Goal: Task Accomplishment & Management: Use online tool/utility

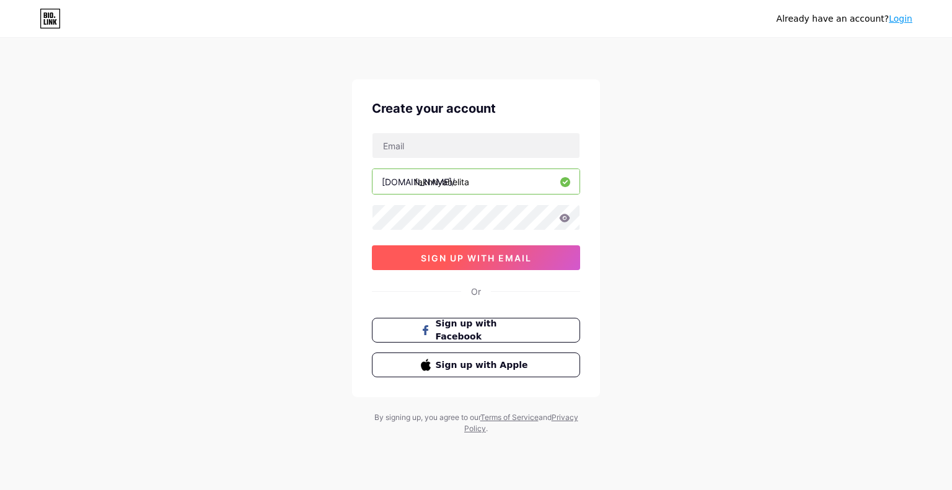
click at [495, 256] on span "sign up with email" at bounding box center [476, 258] width 111 height 11
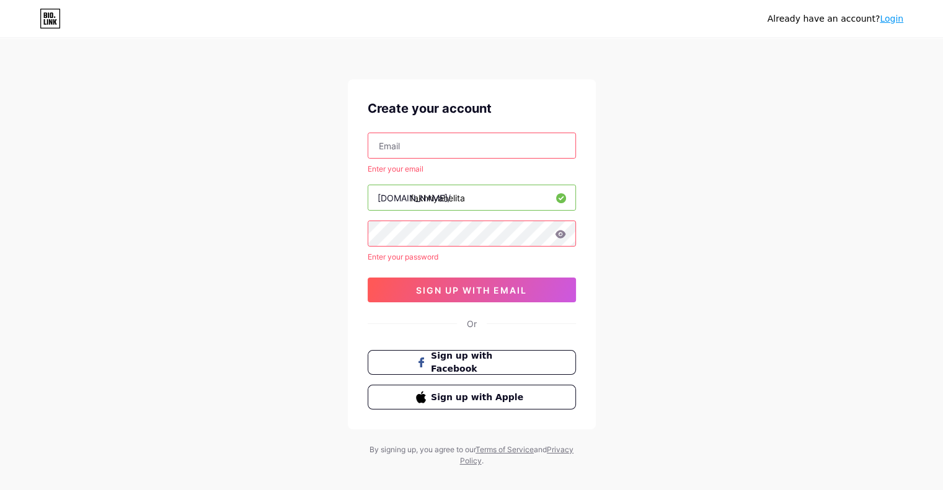
scroll to position [15, 0]
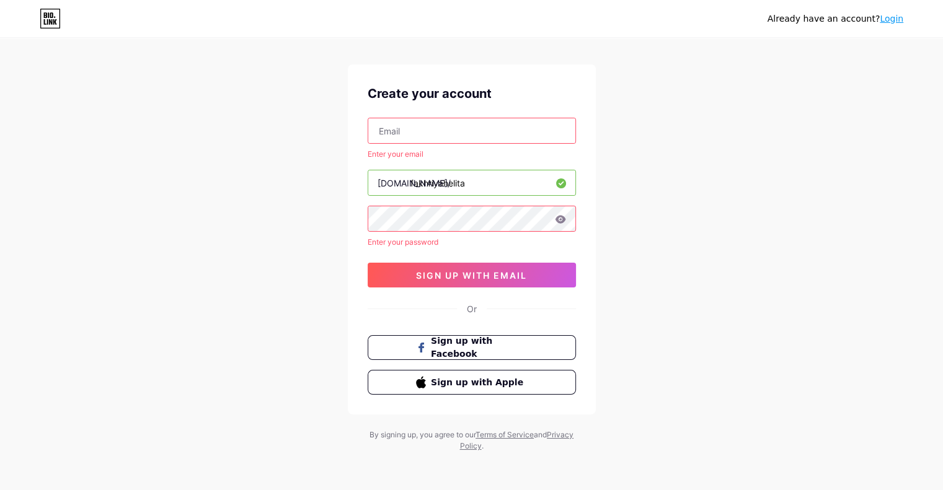
click at [446, 131] on input "text" at bounding box center [471, 130] width 207 height 25
type input "[EMAIL_ADDRESS][DOMAIN_NAME]"
click at [337, 209] on div "Already have an account? Login Create your account [EMAIL_ADDRESS][DOMAIN_NAME]…" at bounding box center [471, 238] width 943 height 507
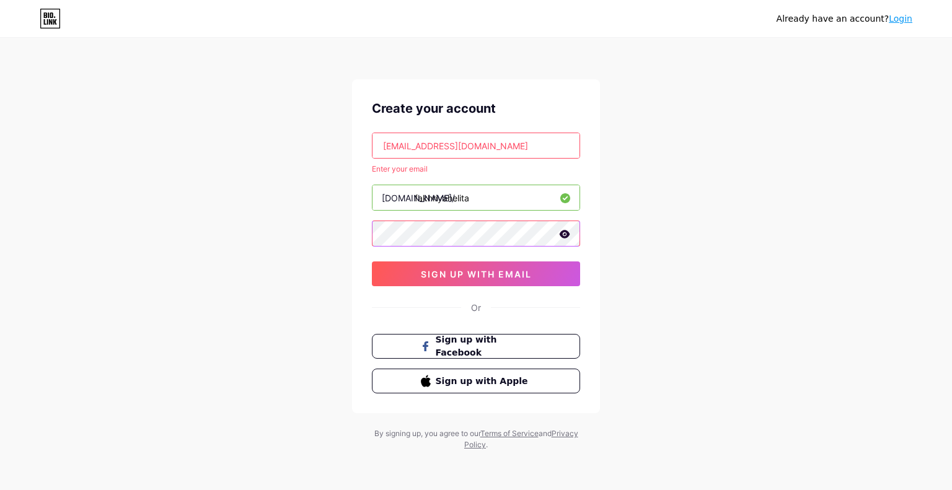
click at [568, 232] on div at bounding box center [476, 234] width 208 height 26
click at [568, 232] on icon at bounding box center [565, 234] width 11 height 8
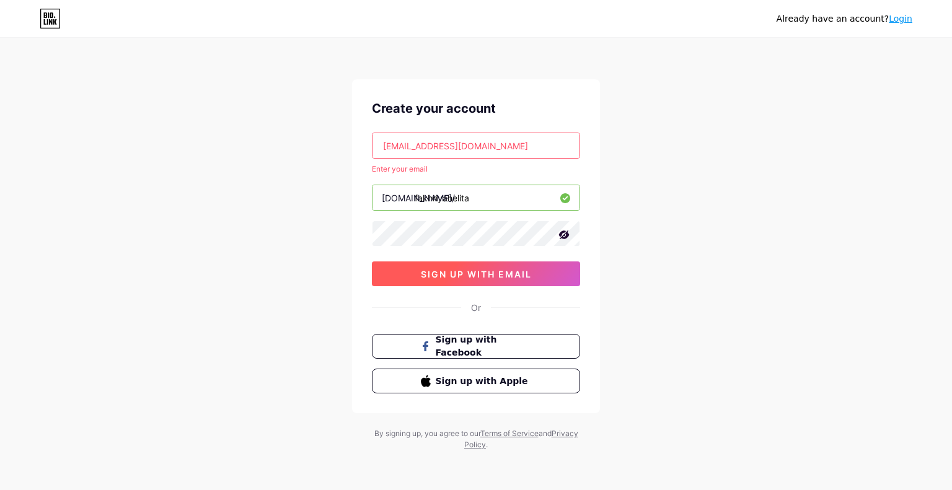
click at [516, 275] on span "sign up with email" at bounding box center [476, 274] width 111 height 11
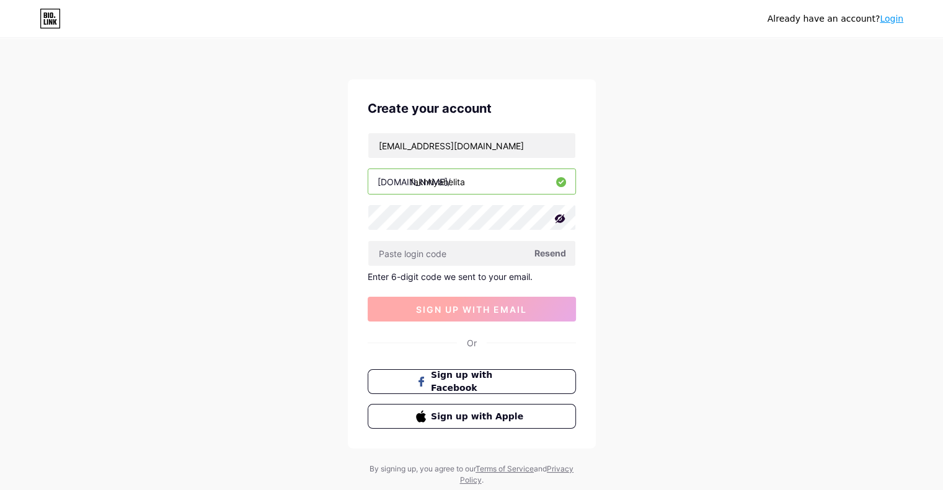
click at [516, 275] on div "Enter 6-digit code we sent to your email." at bounding box center [472, 277] width 208 height 11
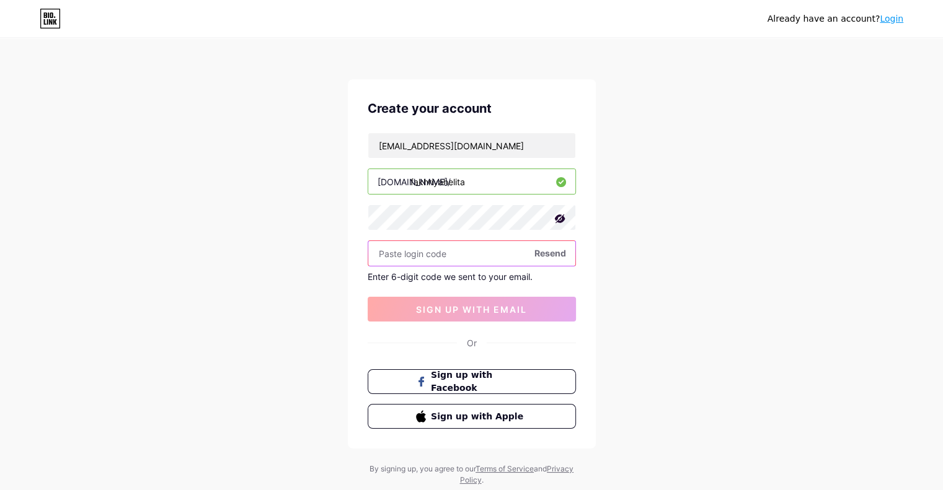
click at [496, 260] on input "text" at bounding box center [471, 253] width 207 height 25
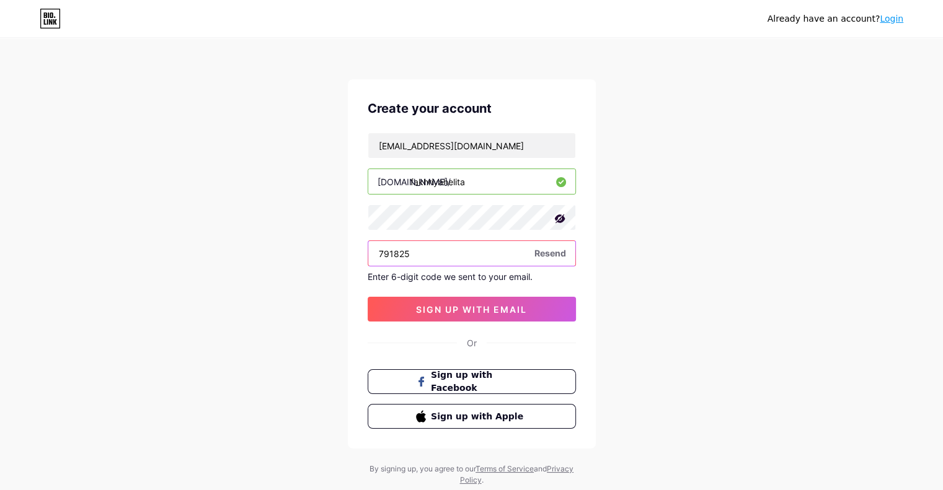
type input "791825"
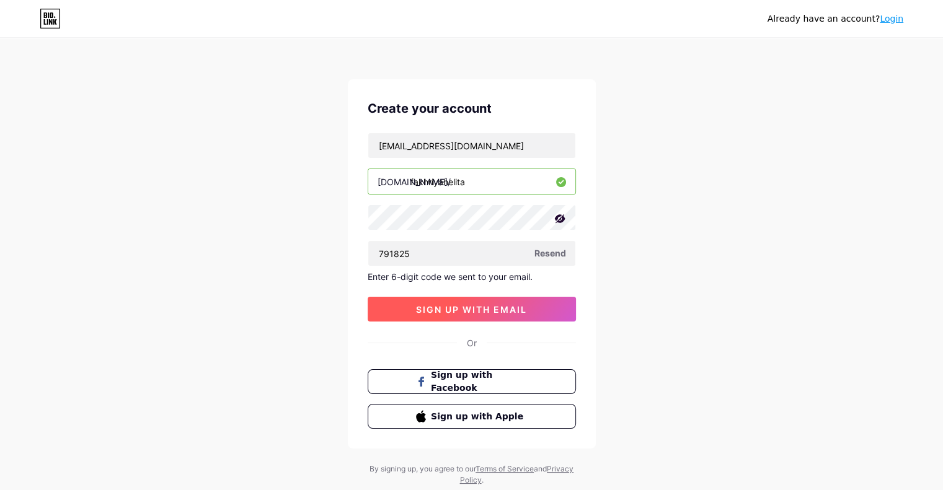
click at [436, 314] on button "sign up with email" at bounding box center [472, 309] width 208 height 25
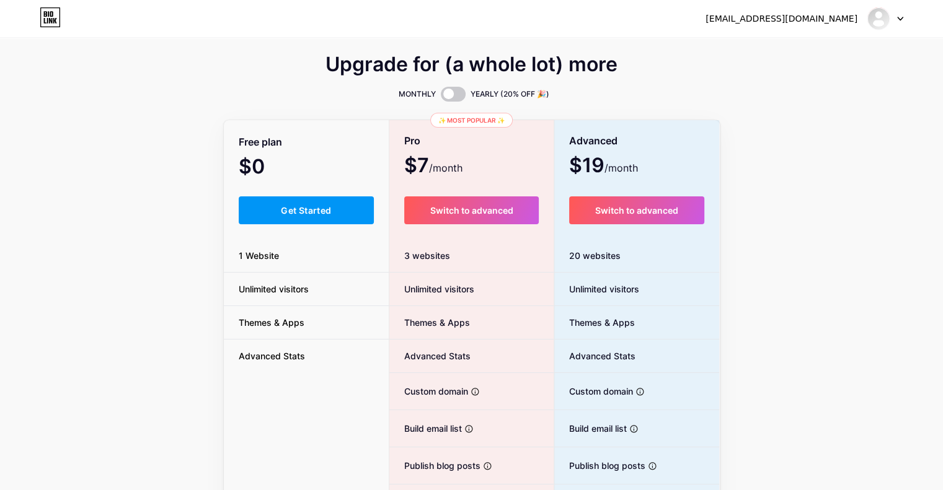
click at [339, 149] on div "Free plan" at bounding box center [307, 142] width 166 height 22
click at [304, 216] on button "Get Started" at bounding box center [307, 211] width 136 height 28
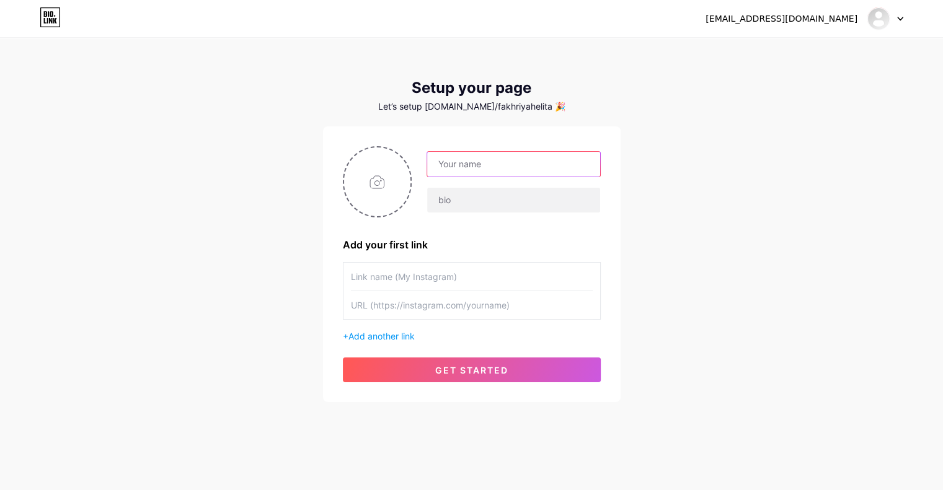
click at [526, 168] on input "text" at bounding box center [513, 164] width 172 height 25
click at [688, 159] on div "[EMAIL_ADDRESS][DOMAIN_NAME] Dashboard Logout Setup your page Let’s setup [DOMA…" at bounding box center [471, 221] width 943 height 442
click at [533, 154] on input "text" at bounding box center [513, 164] width 172 height 25
type input "[PERSON_NAME]"
click at [456, 193] on input "text" at bounding box center [513, 200] width 172 height 25
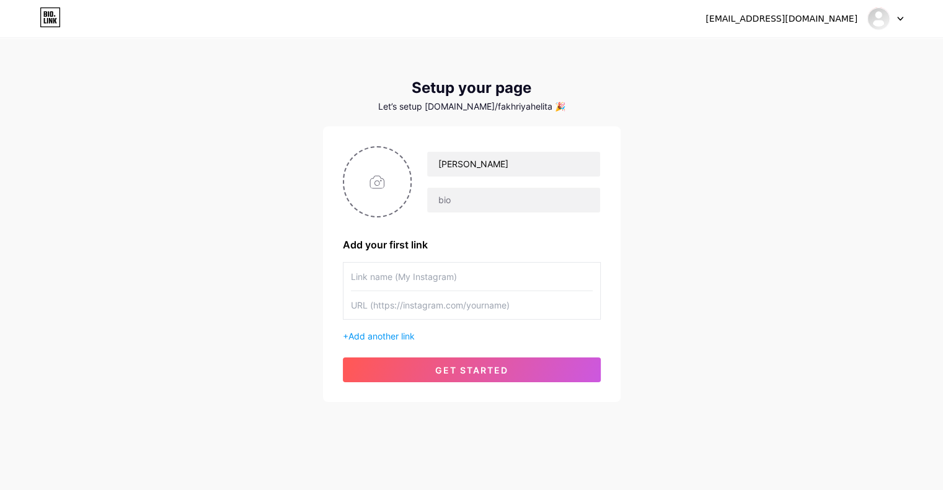
click at [427, 283] on input "text" at bounding box center [472, 277] width 242 height 28
type input "Instagram"
type input "[DOMAIN_NAME][URL]"
click at [412, 339] on span "Add another link" at bounding box center [381, 336] width 66 height 11
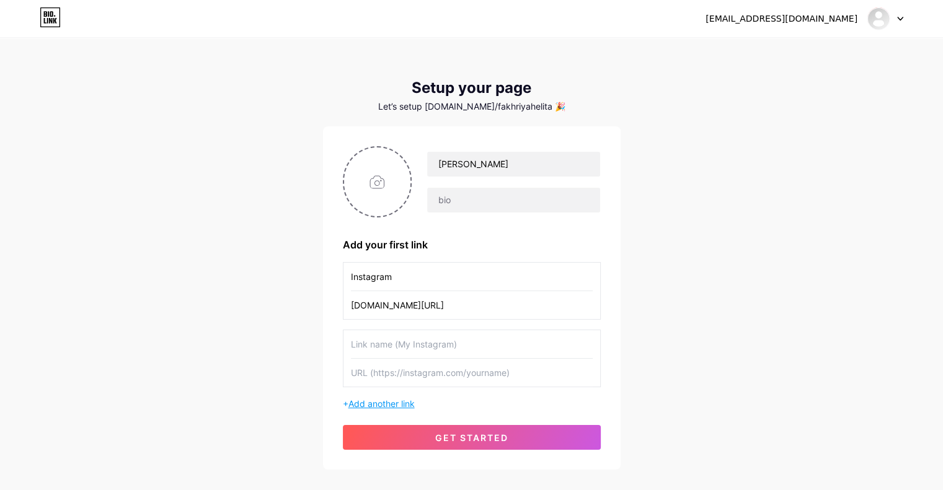
click at [412, 339] on input "text" at bounding box center [472, 344] width 242 height 28
click at [388, 280] on input "Instagram" at bounding box center [472, 277] width 242 height 28
click at [404, 342] on input "[PERSON_NAME]" at bounding box center [472, 344] width 242 height 28
type input "[PERSON_NAME] (IG)"
click at [446, 369] on input "text" at bounding box center [472, 373] width 242 height 28
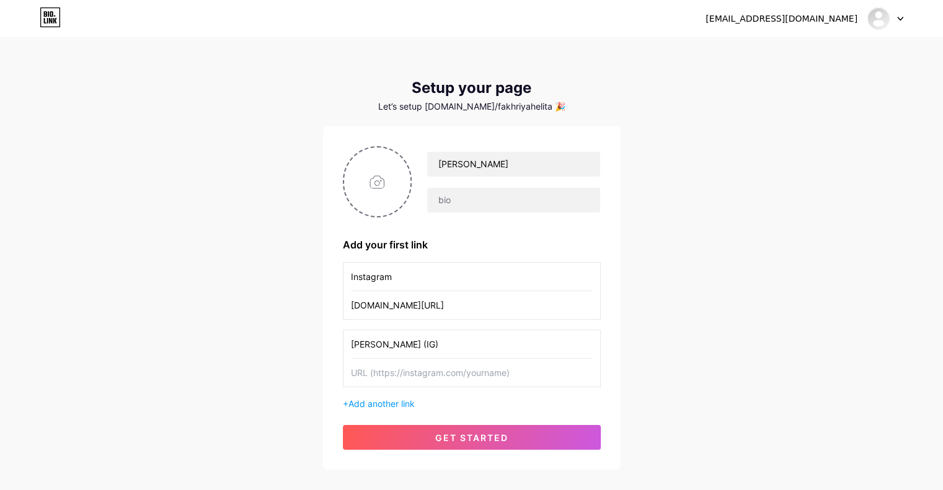
click at [353, 275] on input "Instagram" at bounding box center [472, 277] width 242 height 28
click at [352, 276] on input "Instagram" at bounding box center [472, 277] width 242 height 28
click at [352, 277] on input "Instagram" at bounding box center [472, 277] width 242 height 28
type input "My Instagram"
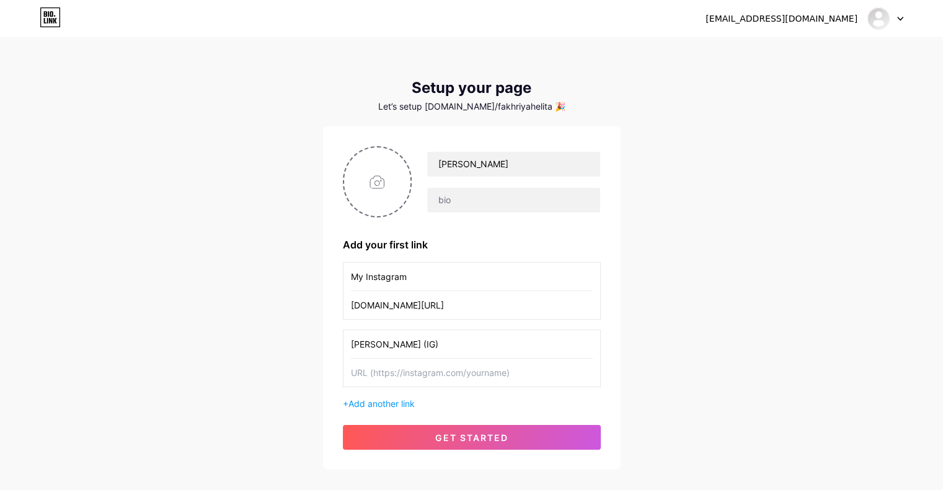
click at [427, 369] on input "text" at bounding box center [472, 373] width 242 height 28
type input "[DOMAIN_NAME][URL][DOMAIN_NAME][PERSON_NAME]"
click at [402, 402] on span "Add another link" at bounding box center [381, 404] width 66 height 11
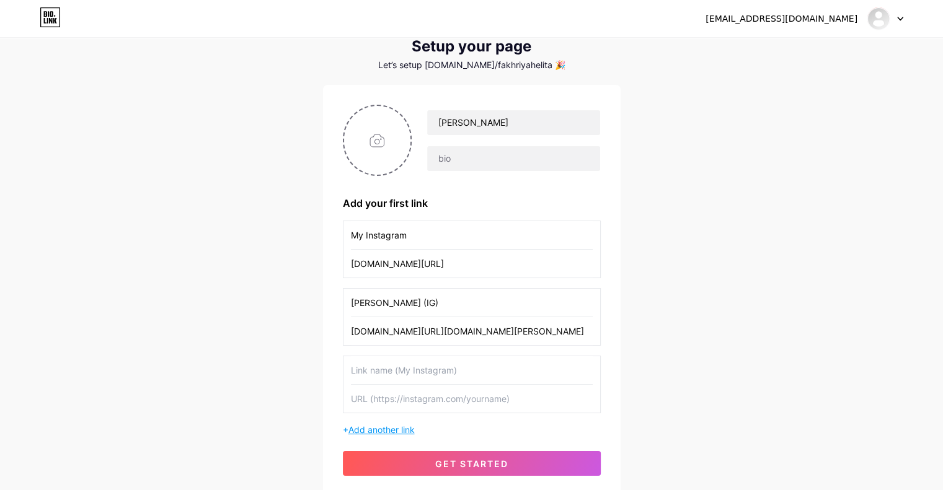
scroll to position [41, 0]
click at [374, 374] on input "text" at bounding box center [472, 371] width 242 height 28
click at [412, 373] on input "[PERSON_NAME] (grup WA)" at bounding box center [472, 371] width 242 height 28
type input "[PERSON_NAME] (Grup WA)"
click at [476, 399] on input "text" at bounding box center [472, 400] width 242 height 28
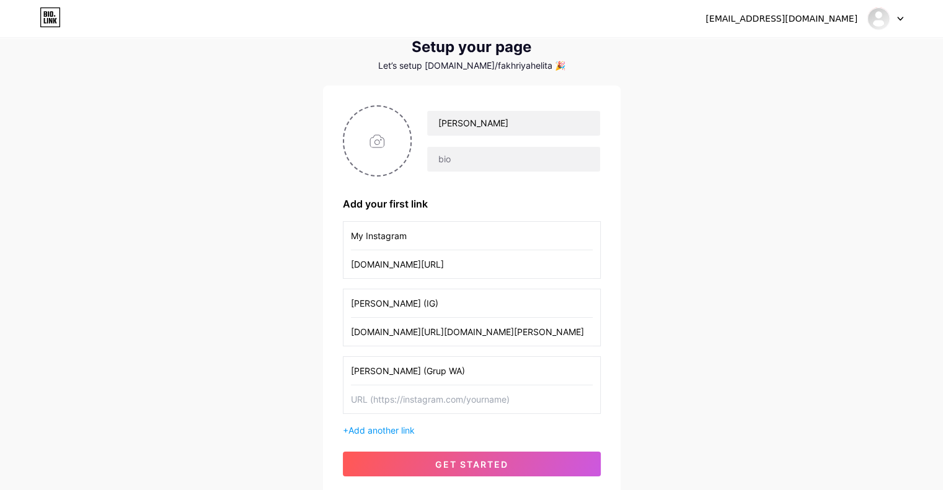
paste input "[URL][DOMAIN_NAME]"
type input "[URL][DOMAIN_NAME]"
click at [386, 430] on span "Add another link" at bounding box center [381, 430] width 66 height 11
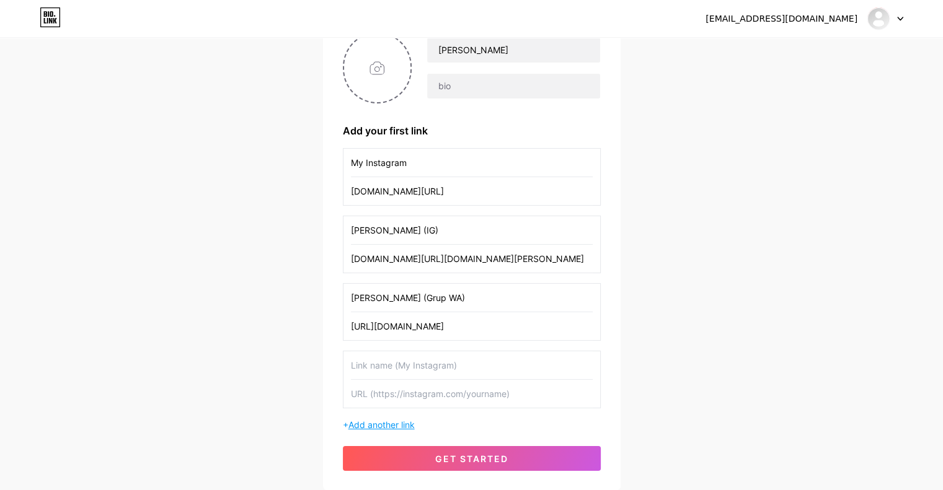
scroll to position [120, 0]
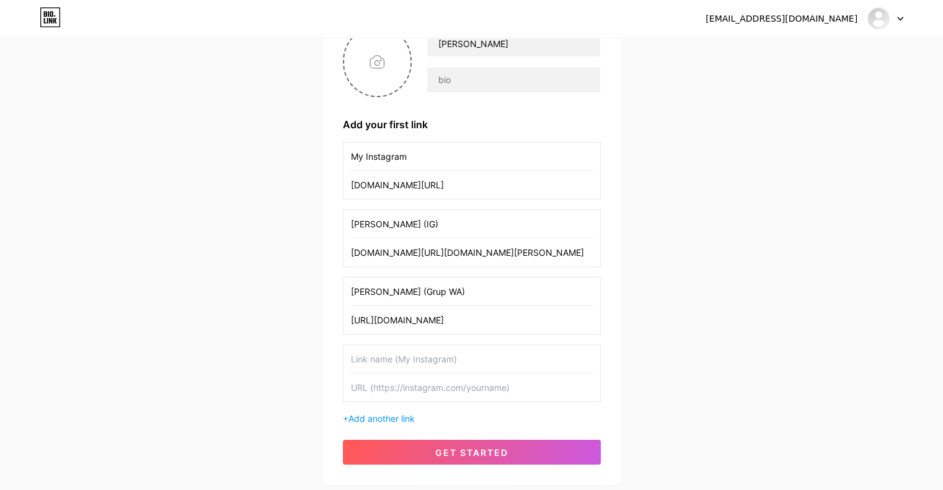
click at [388, 361] on input "text" at bounding box center [472, 359] width 242 height 28
type input "M"
click at [440, 389] on input "text" at bounding box center [472, 388] width 242 height 28
click at [392, 360] on input "Declutter (Preloved & NEW)" at bounding box center [472, 359] width 242 height 28
click at [480, 359] on input "Declutter: Preloved & NEW)" at bounding box center [472, 359] width 242 height 28
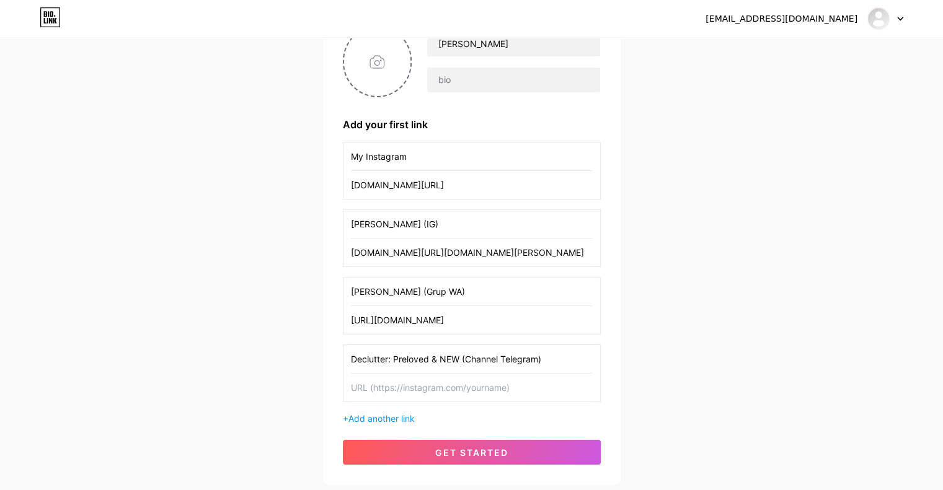
type input "Declutter: Preloved & NEW (Channel Telegram)"
click at [461, 387] on input "text" at bounding box center [472, 388] width 242 height 28
paste input "[URL][DOMAIN_NAME]"
type input "[URL][DOMAIN_NAME]"
click at [407, 415] on span "Add another link" at bounding box center [381, 419] width 66 height 11
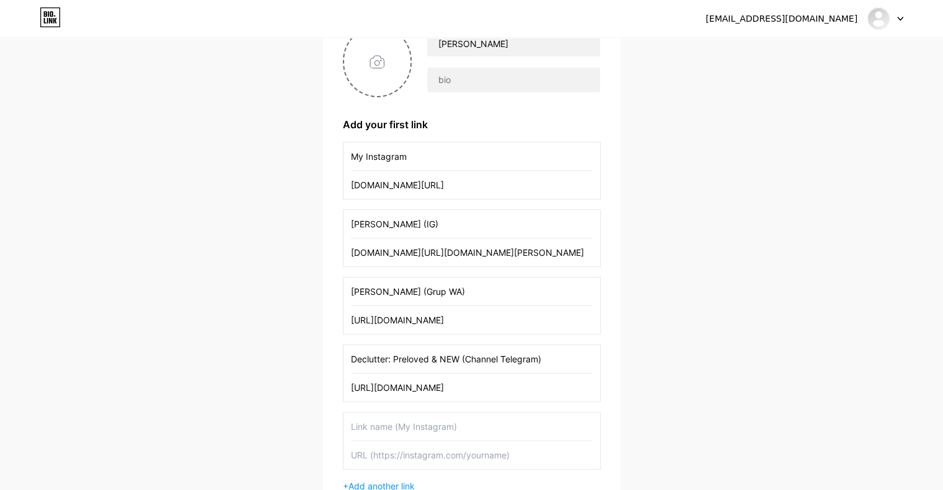
click at [407, 415] on input "text" at bounding box center [472, 427] width 242 height 28
type input "Declutter"
click at [356, 357] on input "Declutter: Preloved & NEW (Channel Telegram)" at bounding box center [472, 359] width 242 height 28
type input "My Declutter: Preloved & NEW (Channel Telegram)"
click at [353, 424] on input "Declutter" at bounding box center [472, 427] width 242 height 28
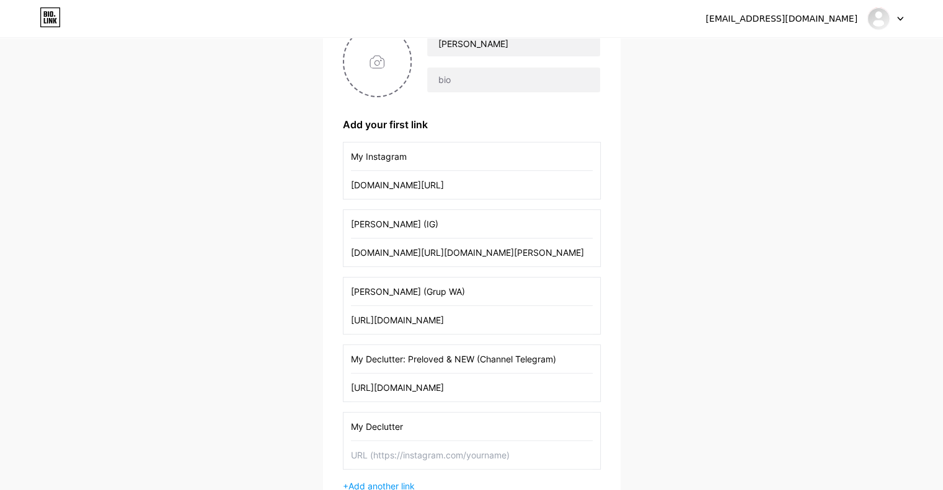
click at [418, 420] on input "My Declutter" at bounding box center [472, 427] width 242 height 28
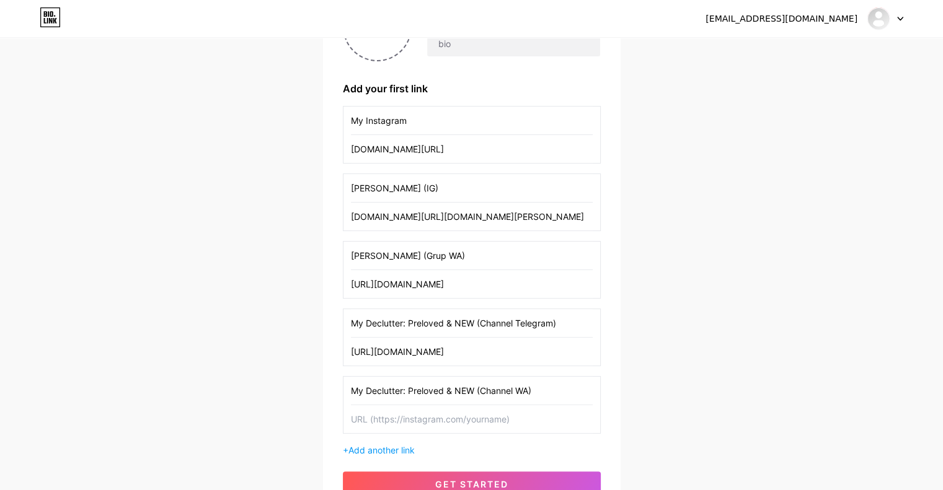
scroll to position [157, 0]
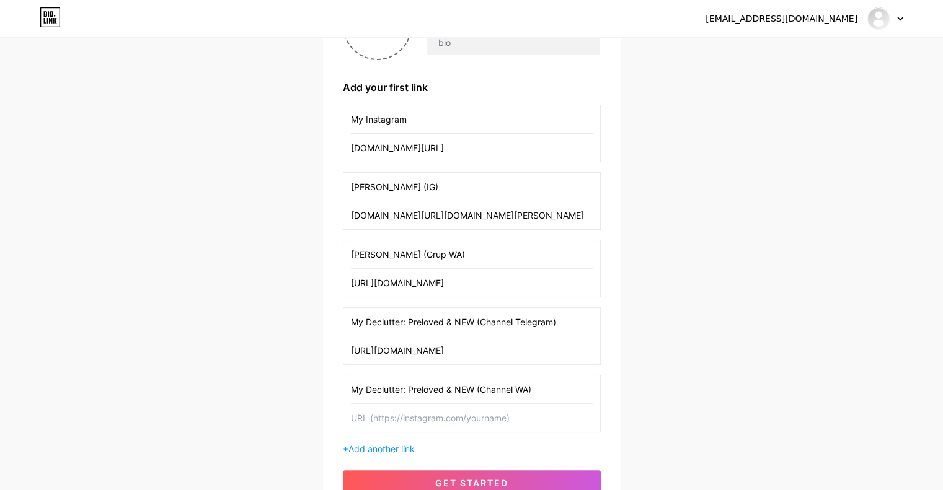
type input "My Declutter: Preloved & NEW (Channel WA)"
click at [485, 416] on input "text" at bounding box center [472, 418] width 242 height 28
paste input "[URL][DOMAIN_NAME]"
type input "[URL][DOMAIN_NAME]"
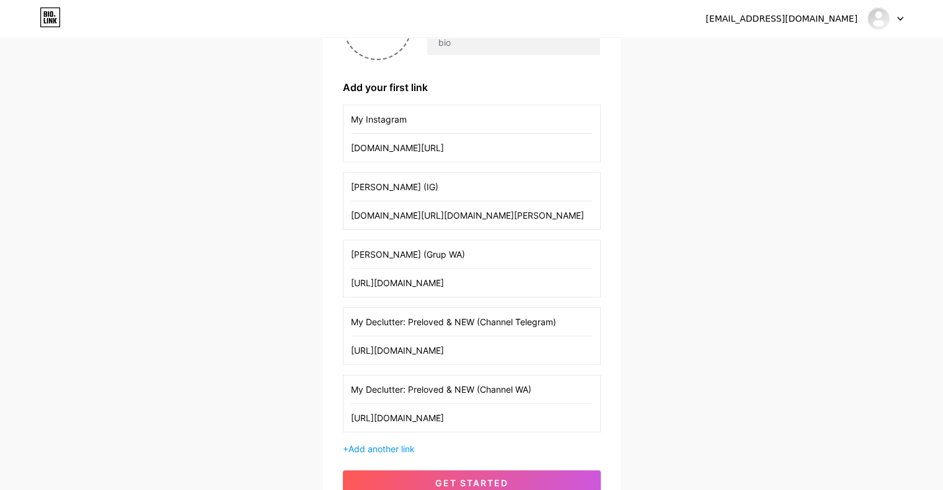
scroll to position [0, 0]
click at [663, 391] on div "[EMAIL_ADDRESS][DOMAIN_NAME] Dashboard Logout Setup your page Let’s setup [DOMA…" at bounding box center [471, 199] width 943 height 712
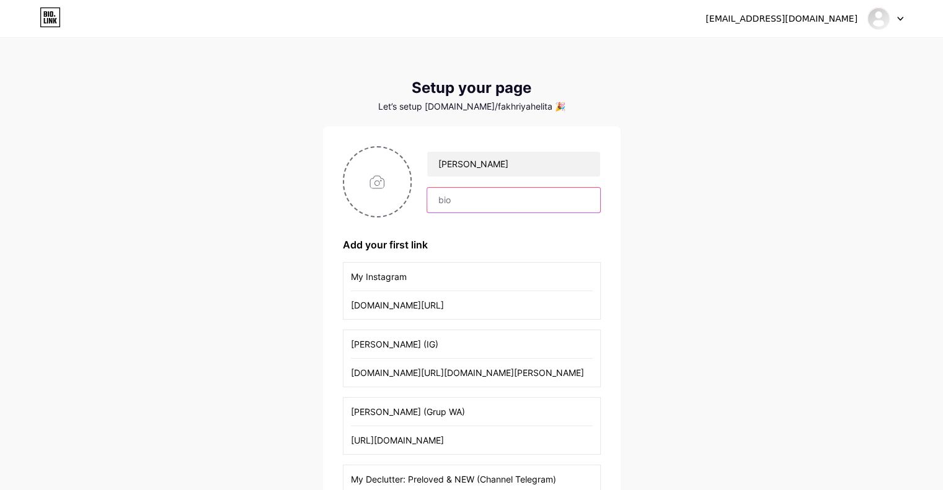
click at [496, 197] on input "text" at bounding box center [513, 200] width 172 height 25
type input "S"
click at [686, 324] on div "[EMAIL_ADDRESS][DOMAIN_NAME] Dashboard Logout Setup your page Let’s setup [DOMA…" at bounding box center [471, 356] width 943 height 712
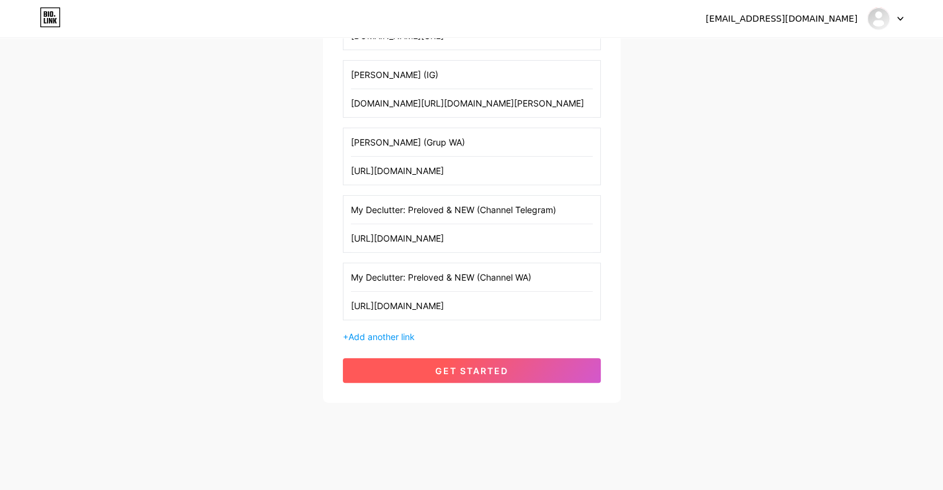
click at [462, 366] on span "get started" at bounding box center [471, 371] width 73 height 11
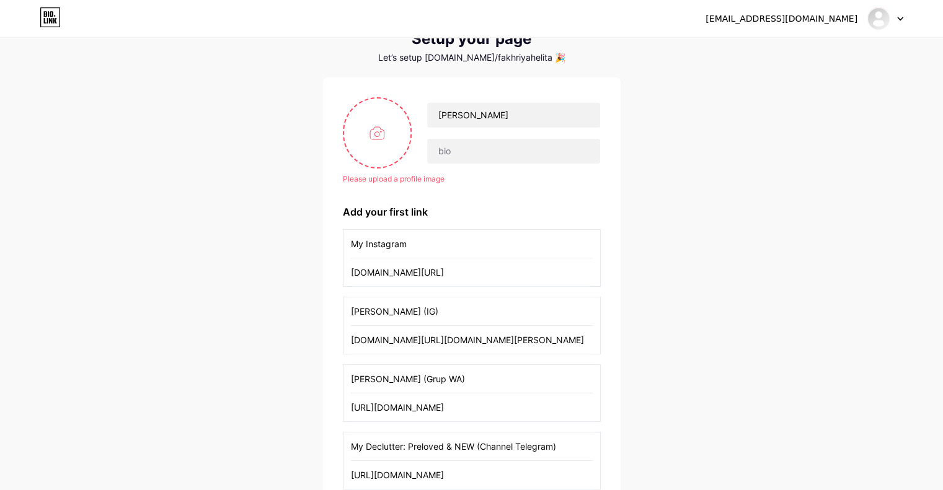
scroll to position [46, 0]
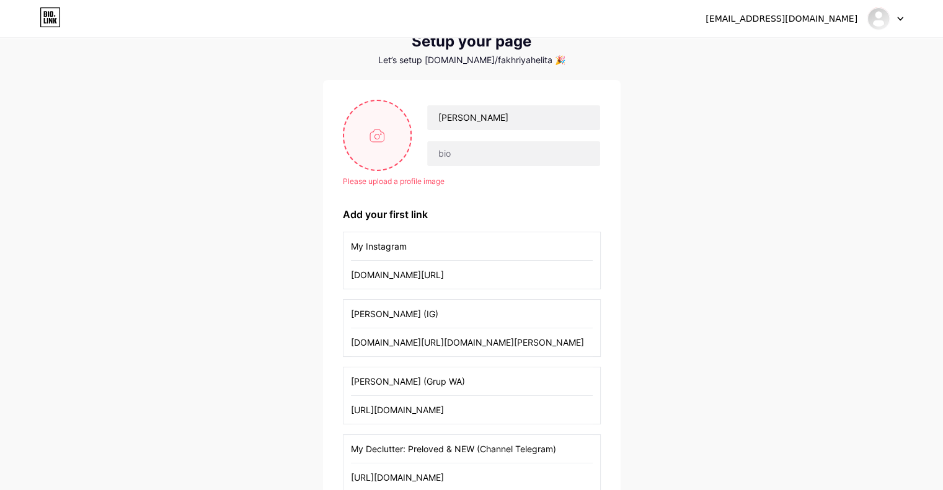
click at [374, 144] on input "file" at bounding box center [377, 135] width 67 height 69
type input "C:\fakepath\LOGO [PERSON_NAME] TAGLINE [PERSON_NAME].jpg"
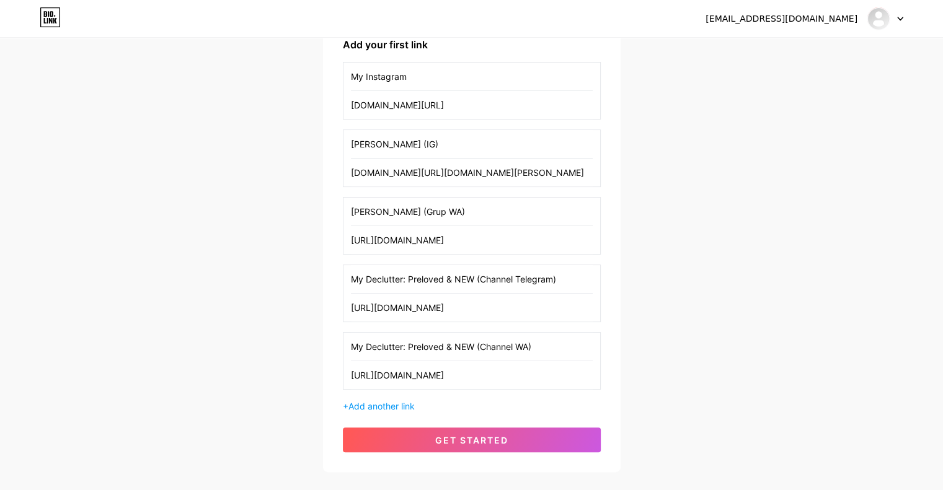
scroll to position [270, 0]
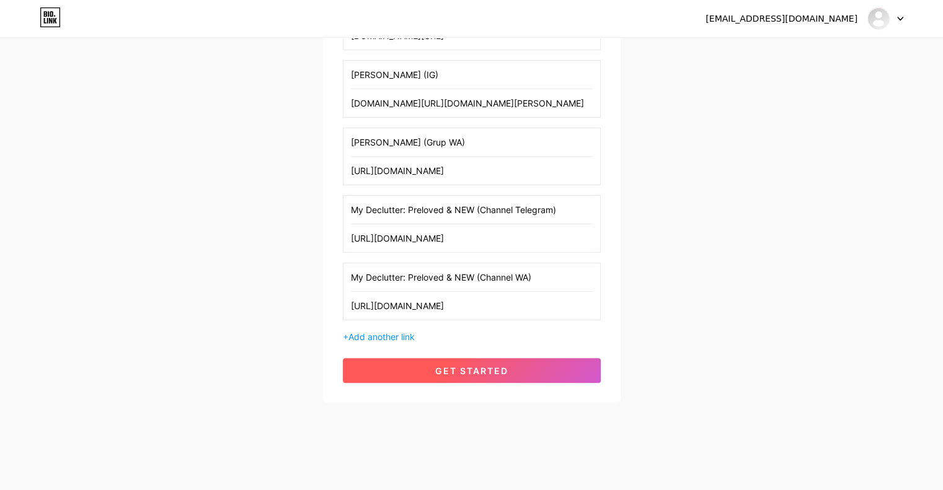
click at [451, 361] on button "get started" at bounding box center [472, 370] width 258 height 25
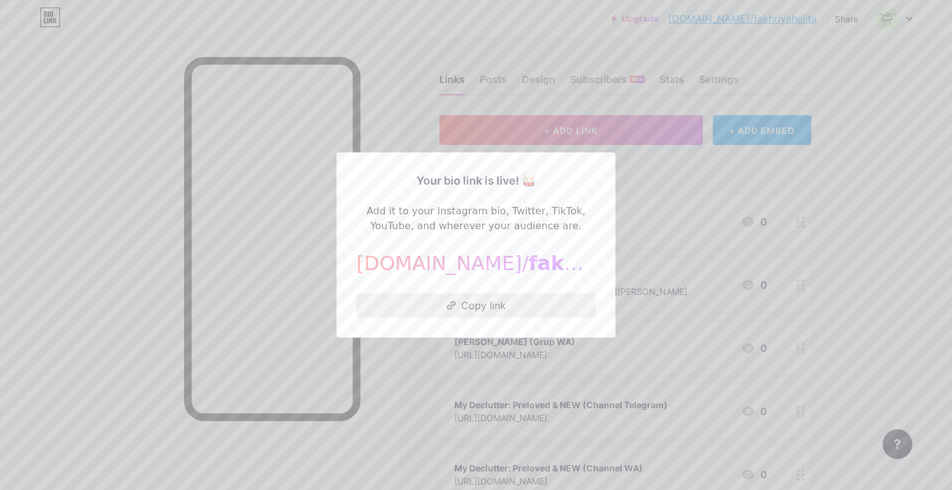
click at [486, 312] on button "Copy link" at bounding box center [475, 305] width 239 height 25
click at [929, 180] on div at bounding box center [476, 245] width 952 height 490
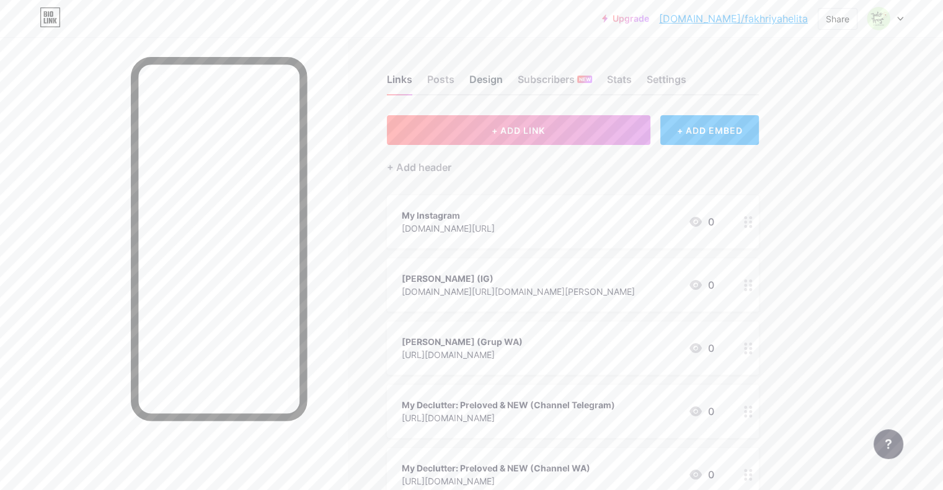
click at [503, 79] on div "Design" at bounding box center [485, 83] width 33 height 22
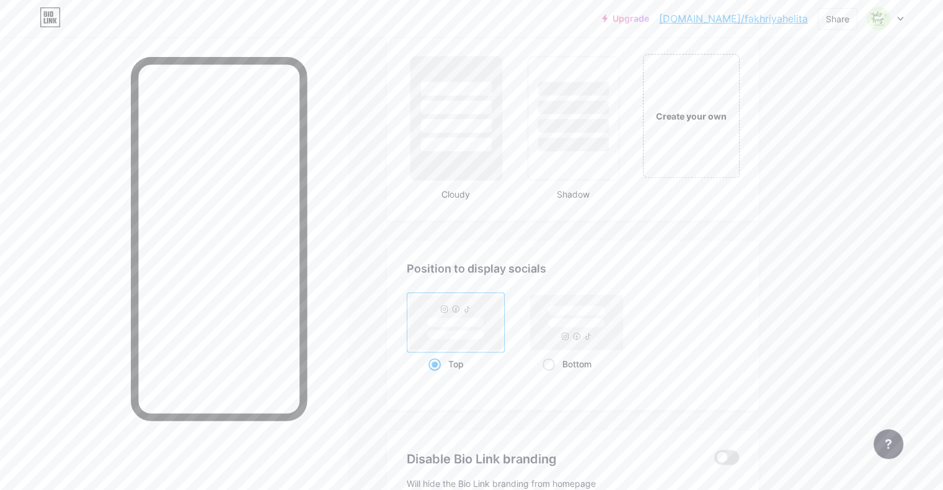
scroll to position [1458, 0]
click at [608, 363] on div "Bottom" at bounding box center [576, 361] width 69 height 23
click at [551, 373] on input "Bottom" at bounding box center [546, 377] width 8 height 8
radio input "true"
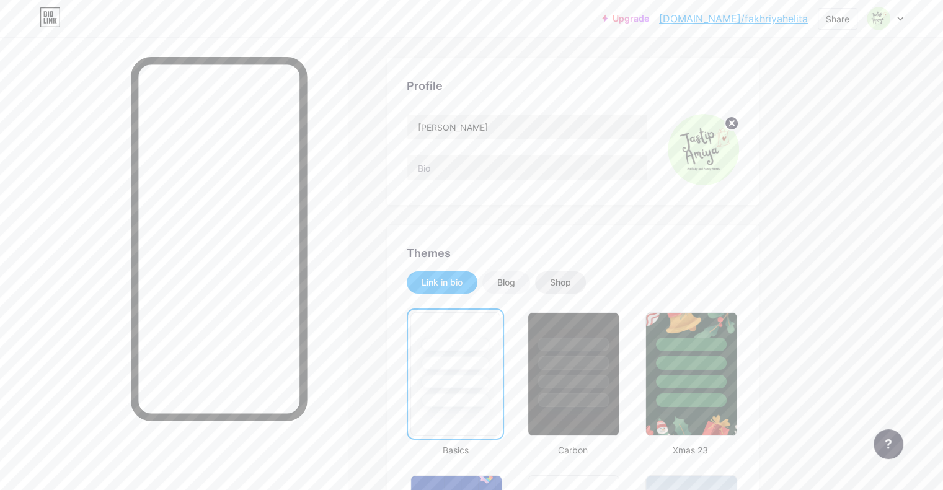
scroll to position [44, 0]
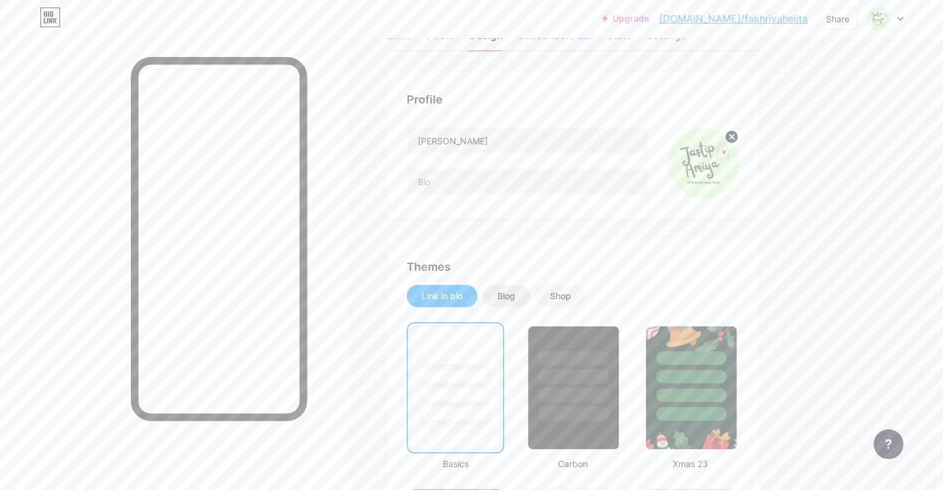
click at [515, 291] on div "Blog" at bounding box center [506, 296] width 18 height 12
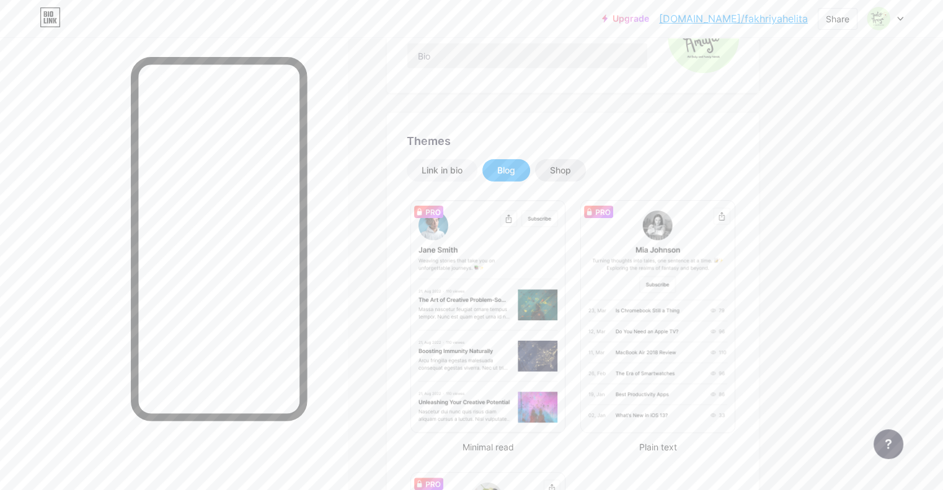
scroll to position [170, 0]
click at [571, 172] on div "Shop" at bounding box center [560, 170] width 21 height 12
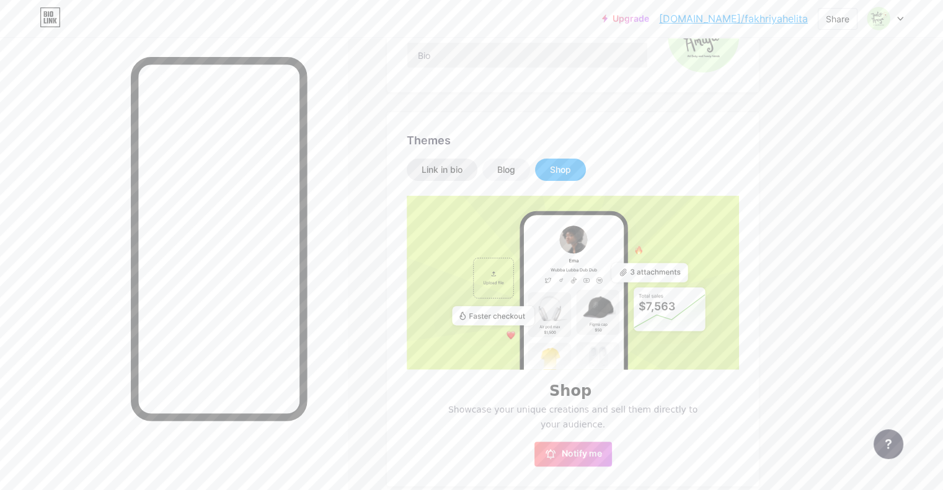
click at [462, 166] on div "Link in bio" at bounding box center [442, 170] width 41 height 12
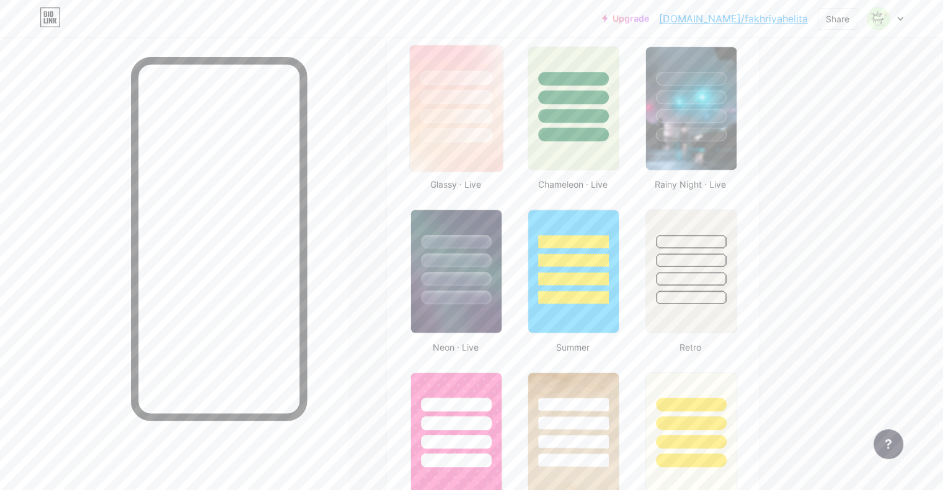
scroll to position [610, 0]
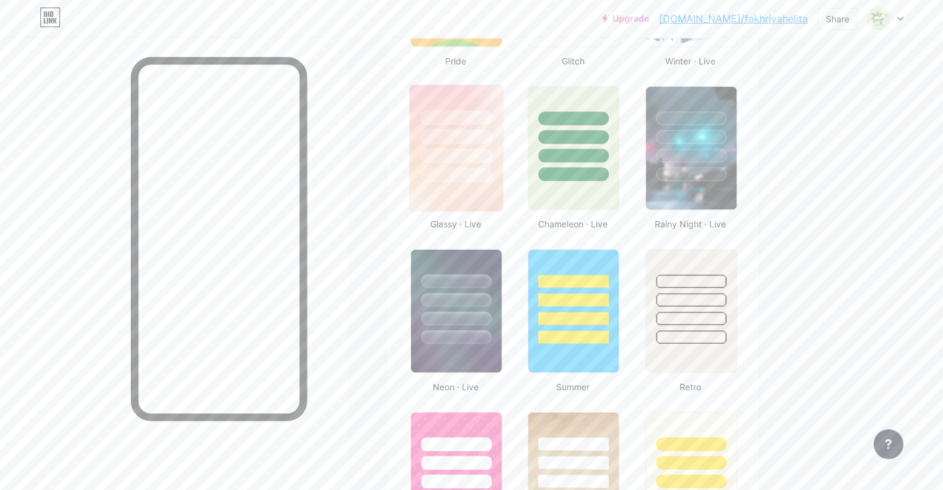
click at [503, 193] on img at bounding box center [456, 148] width 93 height 126
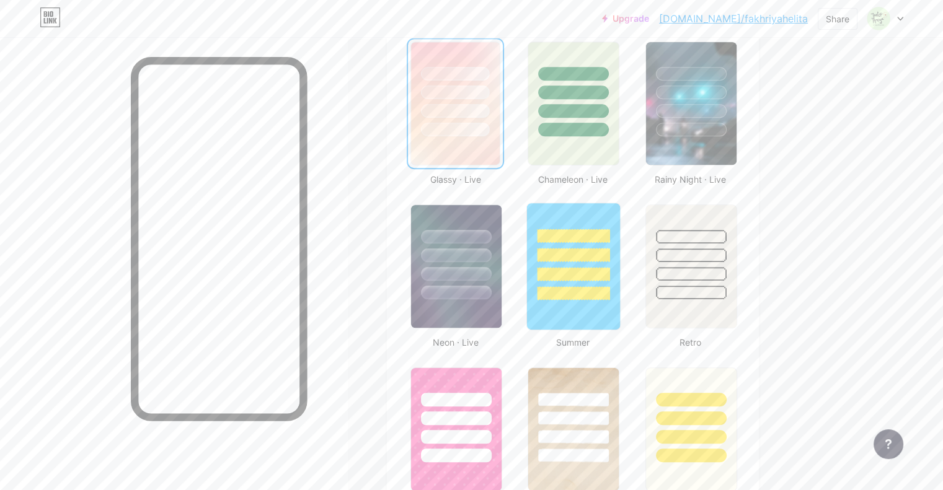
scroll to position [661, 0]
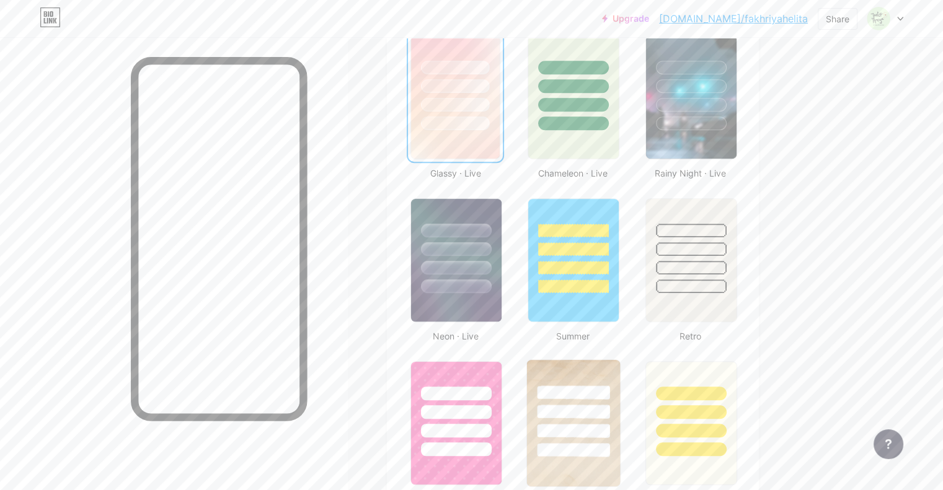
click at [610, 389] on div at bounding box center [574, 393] width 73 height 14
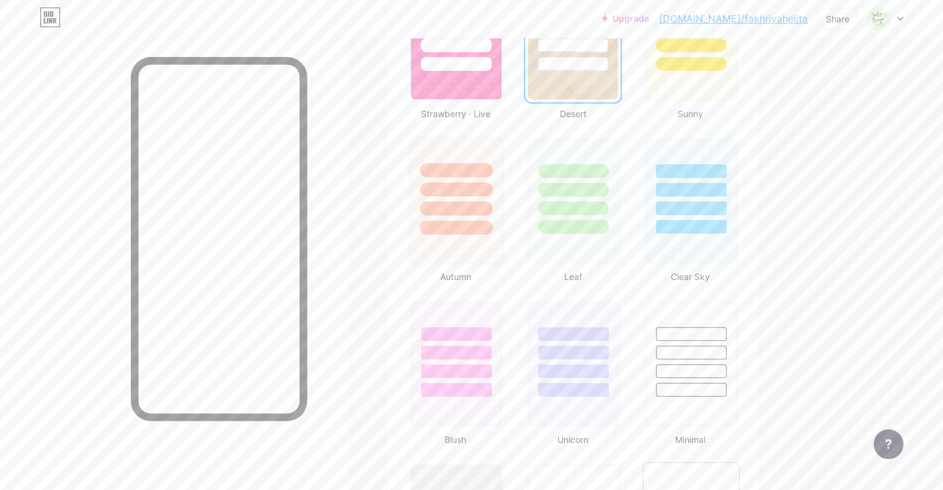
scroll to position [1014, 0]
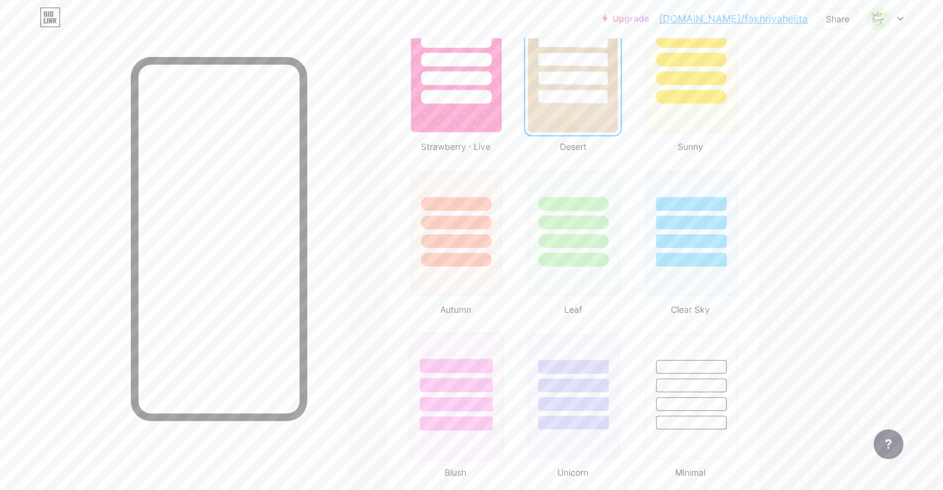
click at [503, 374] on div at bounding box center [456, 382] width 93 height 97
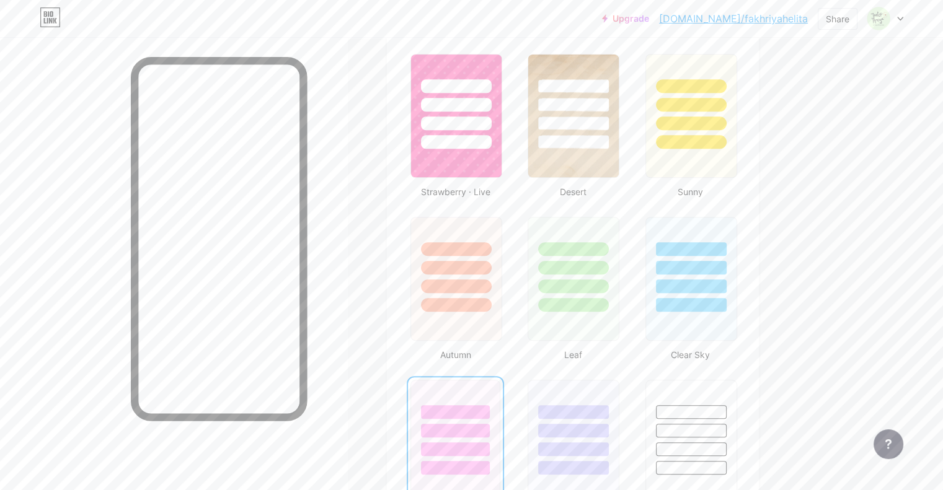
scroll to position [967, 0]
click at [503, 168] on img at bounding box center [456, 117] width 93 height 126
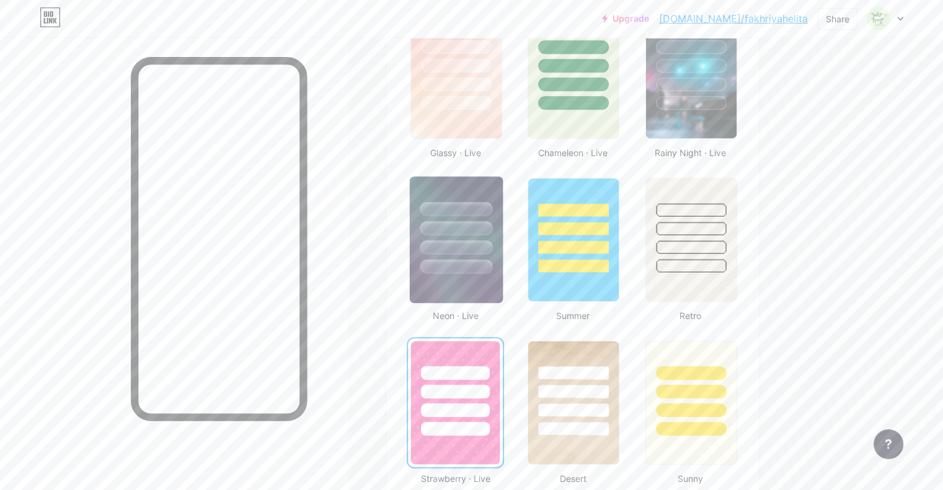
scroll to position [679, 0]
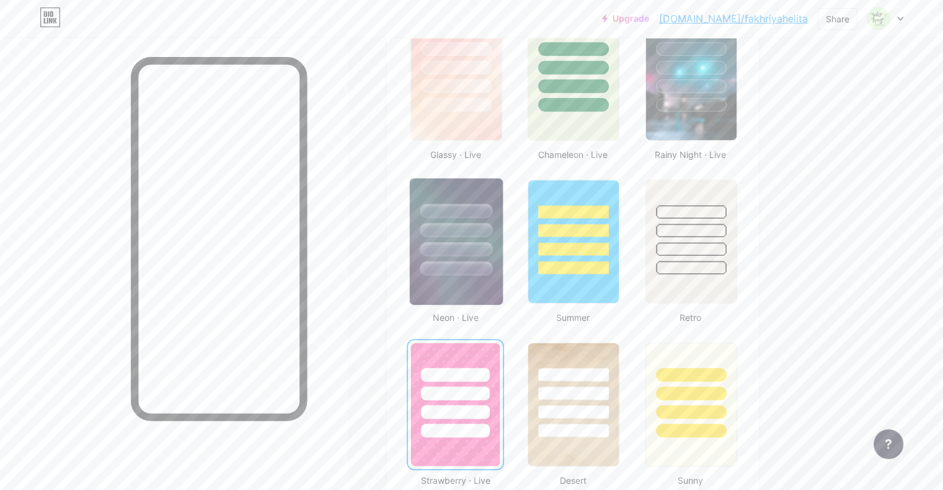
click at [492, 229] on div at bounding box center [456, 230] width 73 height 14
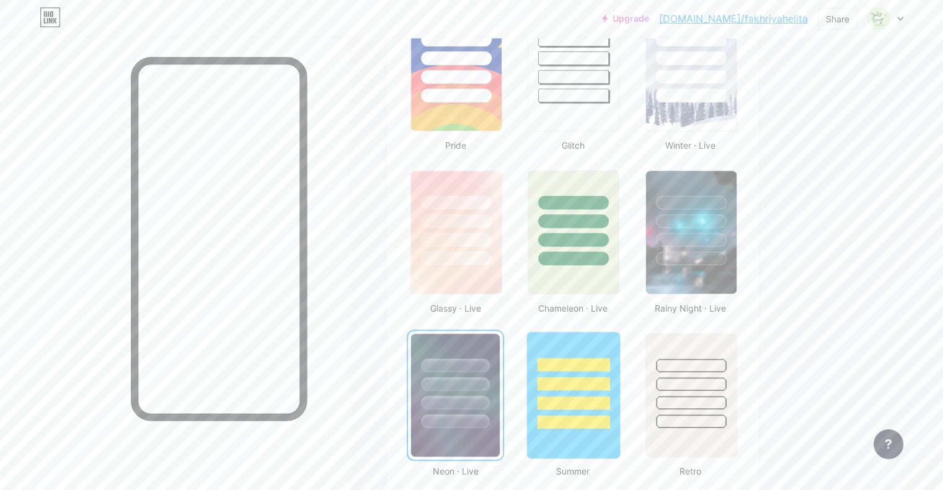
scroll to position [518, 0]
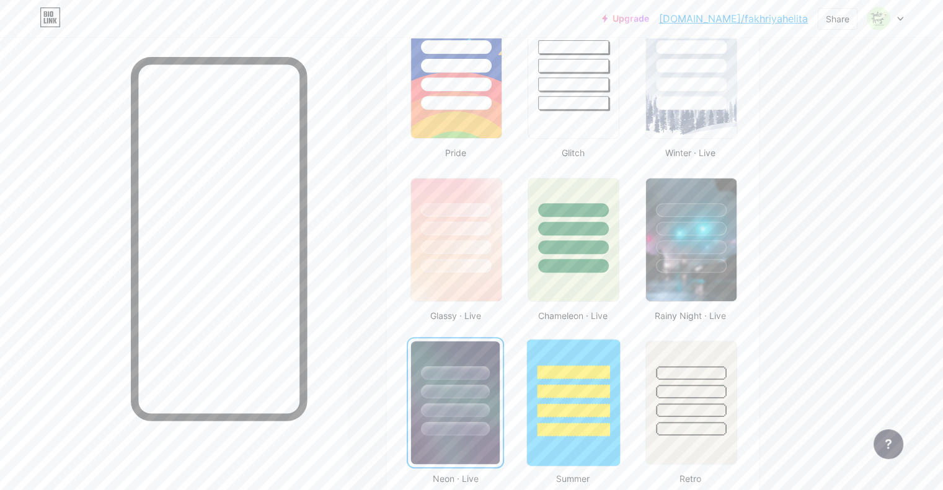
click at [609, 244] on div at bounding box center [573, 248] width 71 height 14
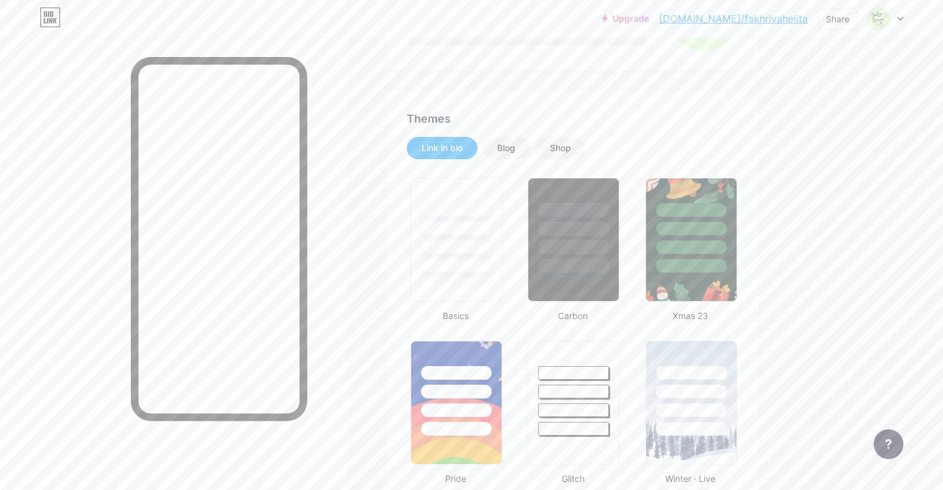
scroll to position [191, 0]
click at [723, 275] on img at bounding box center [691, 241] width 91 height 123
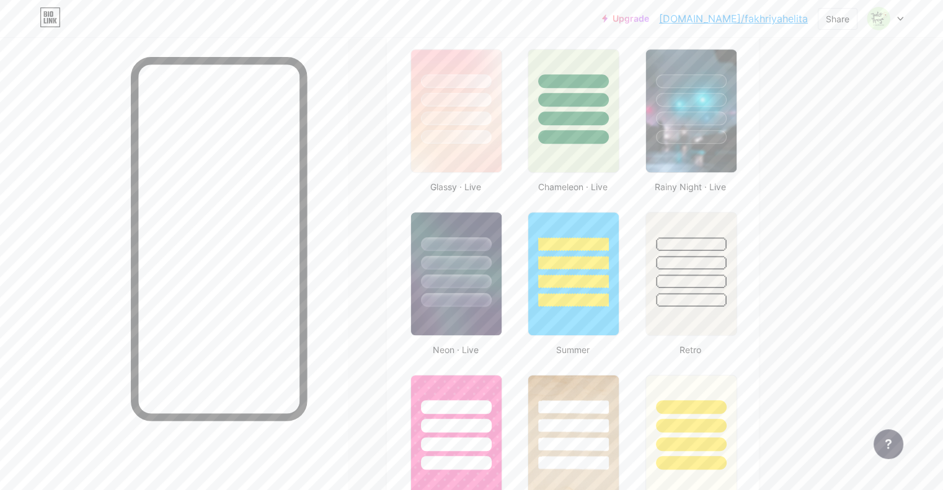
scroll to position [649, 0]
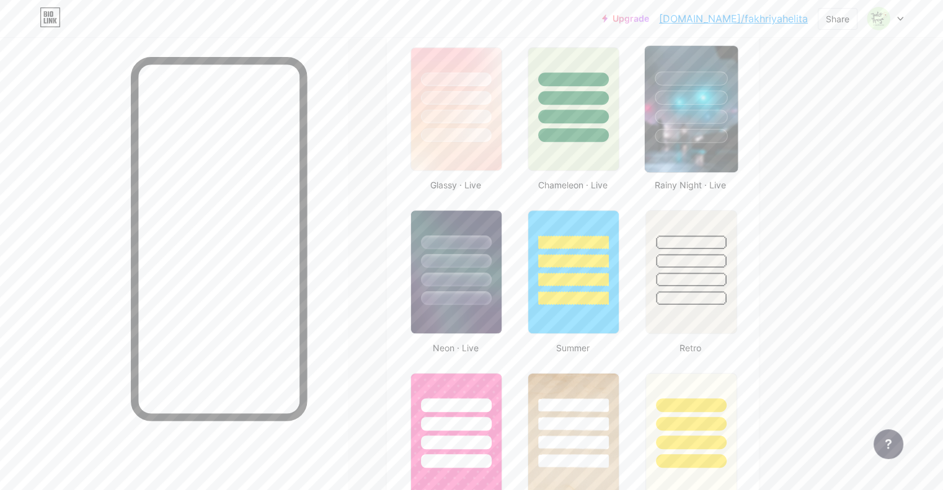
click at [721, 156] on img at bounding box center [690, 109] width 93 height 126
click at [727, 302] on div at bounding box center [691, 299] width 73 height 14
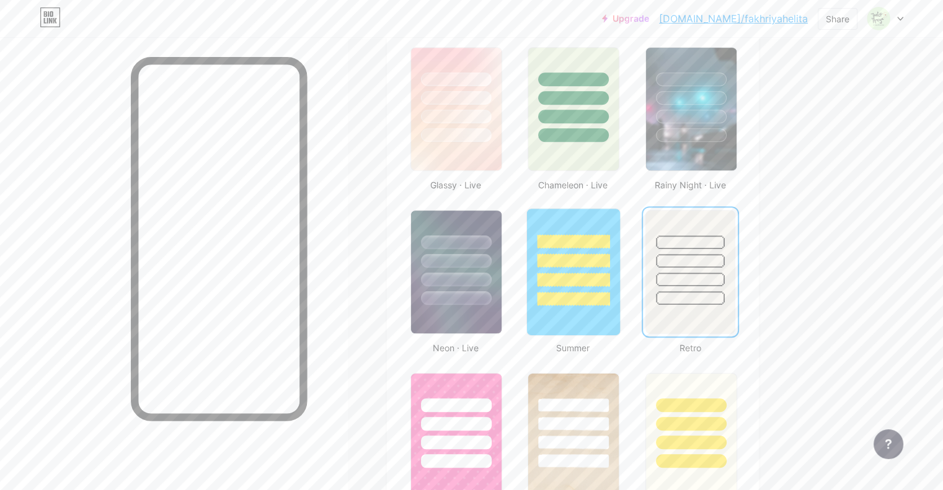
click at [621, 306] on div at bounding box center [573, 272] width 94 height 128
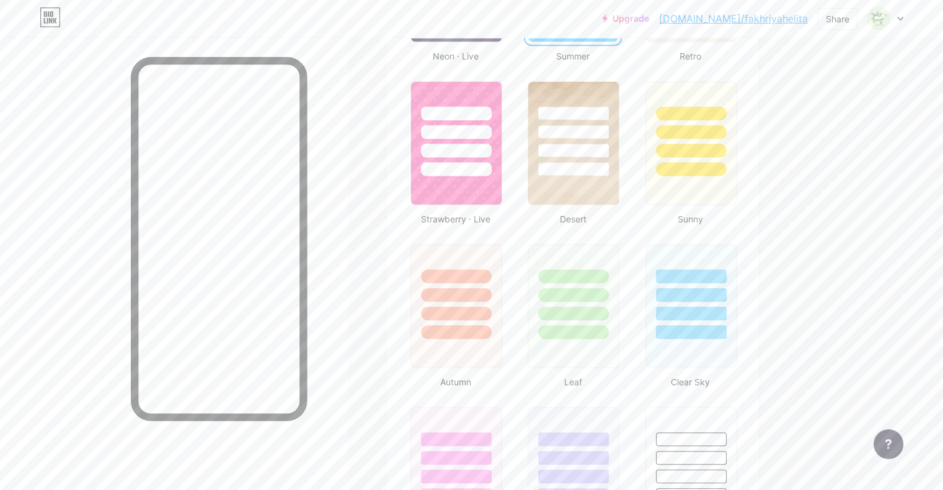
scroll to position [951, 0]
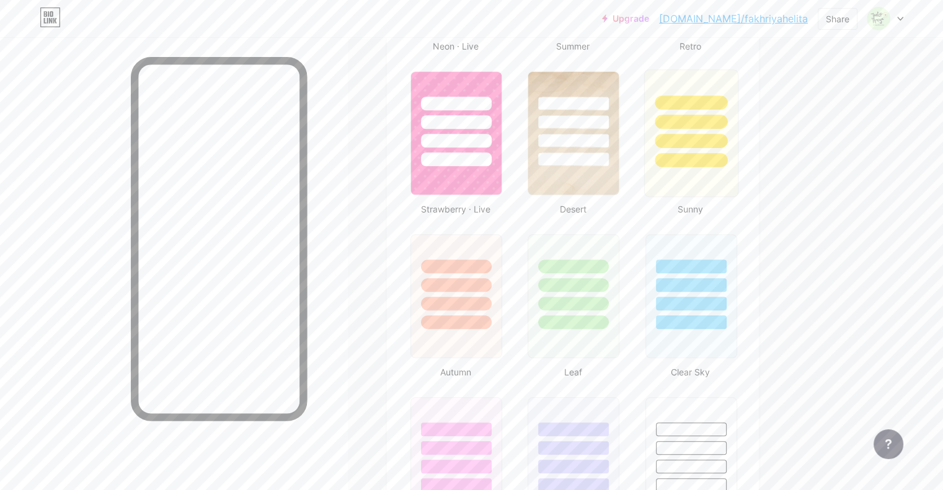
click at [724, 143] on div at bounding box center [691, 141] width 73 height 14
click at [610, 297] on div at bounding box center [574, 304] width 73 height 14
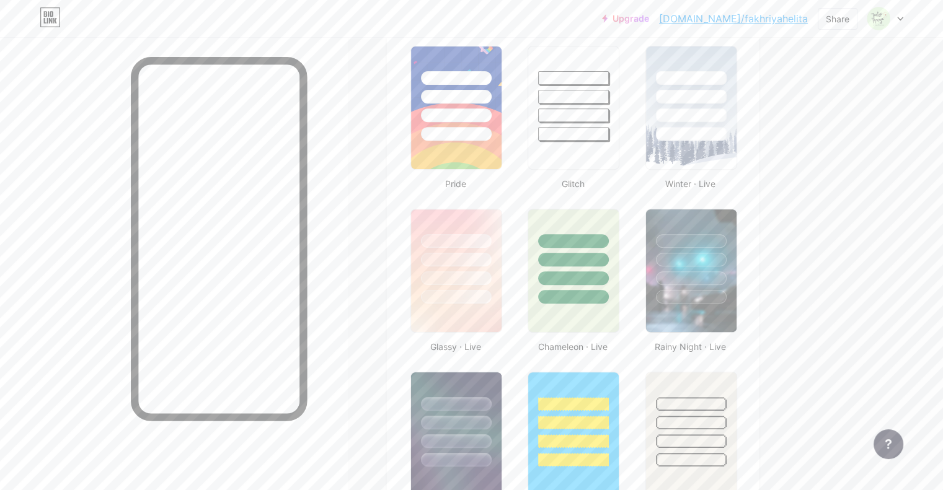
scroll to position [466, 0]
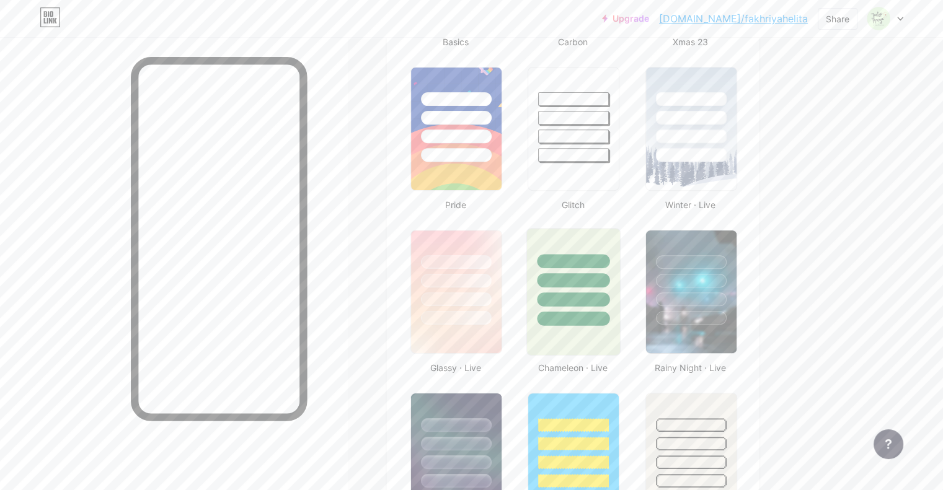
click at [617, 250] on div at bounding box center [573, 277] width 93 height 97
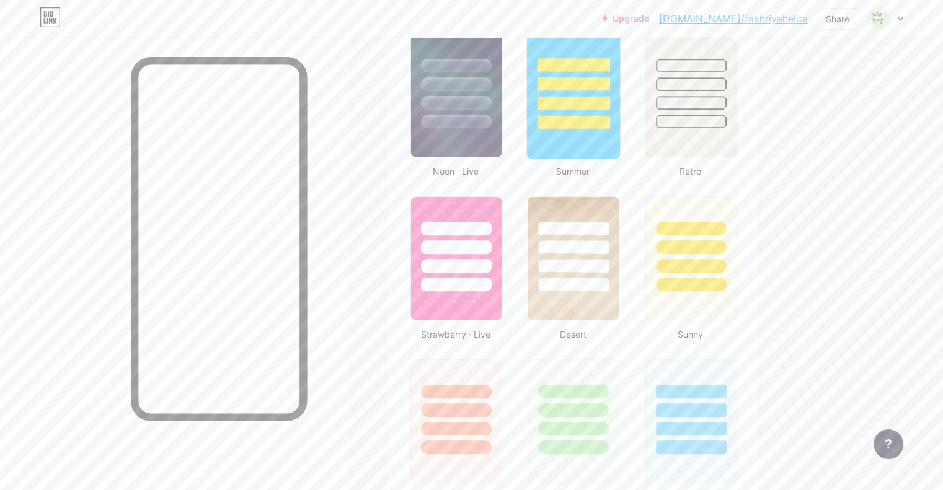
scroll to position [884, 0]
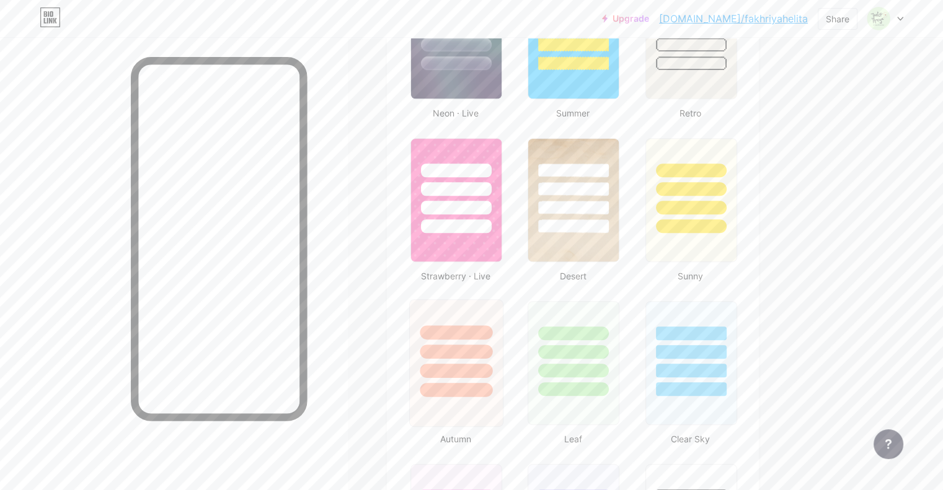
click at [503, 399] on div at bounding box center [456, 363] width 94 height 128
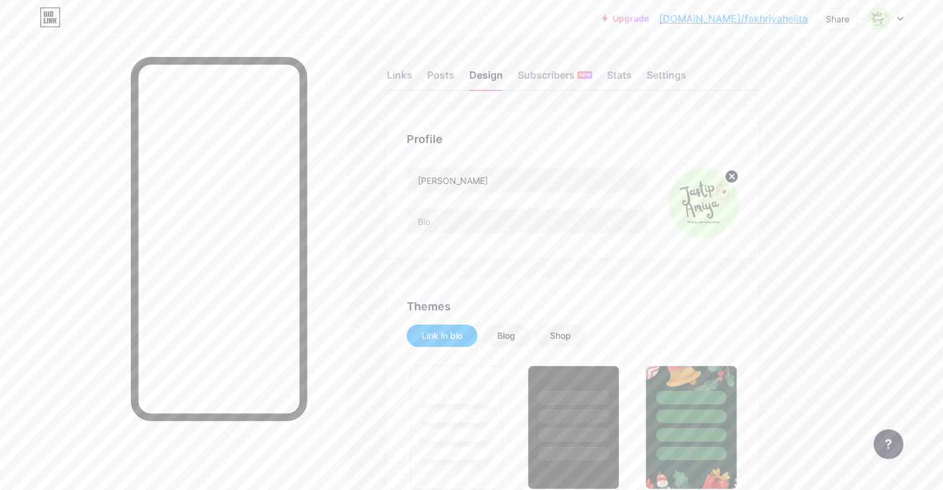
scroll to position [0, 0]
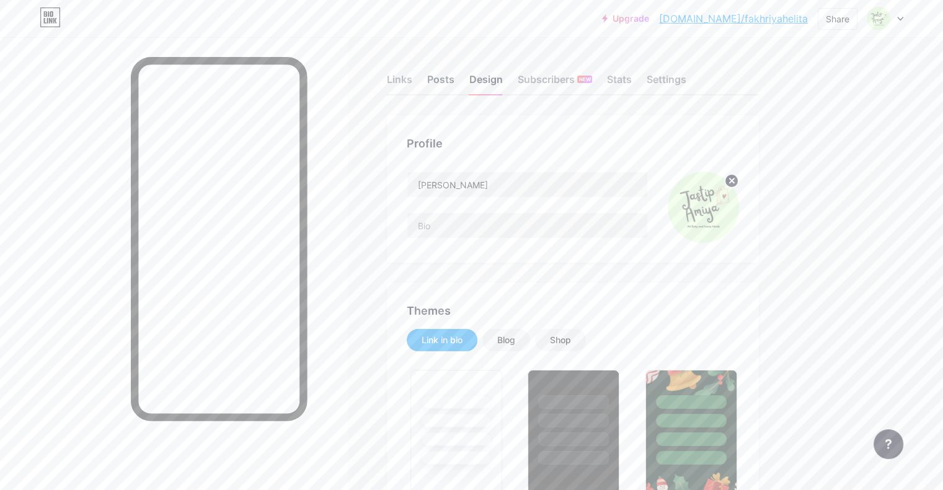
click at [454, 83] on div "Posts" at bounding box center [440, 83] width 27 height 22
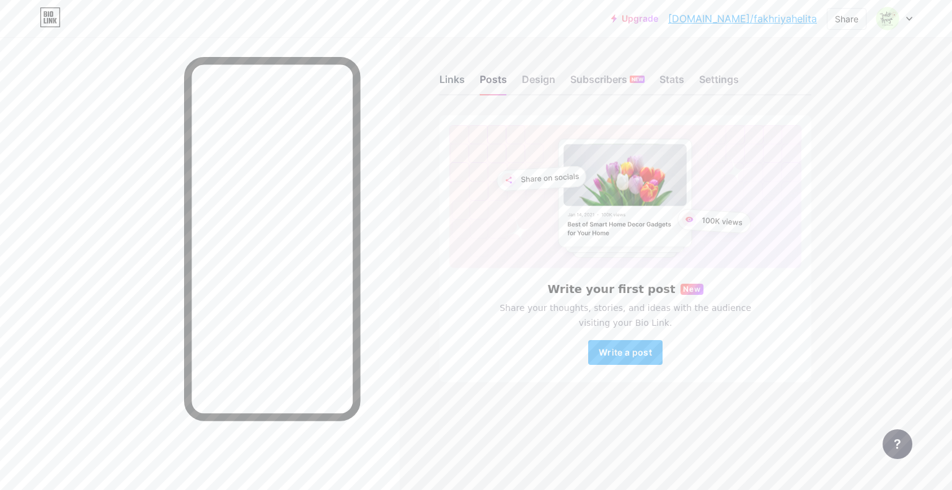
click at [456, 84] on div "Links" at bounding box center [452, 83] width 25 height 22
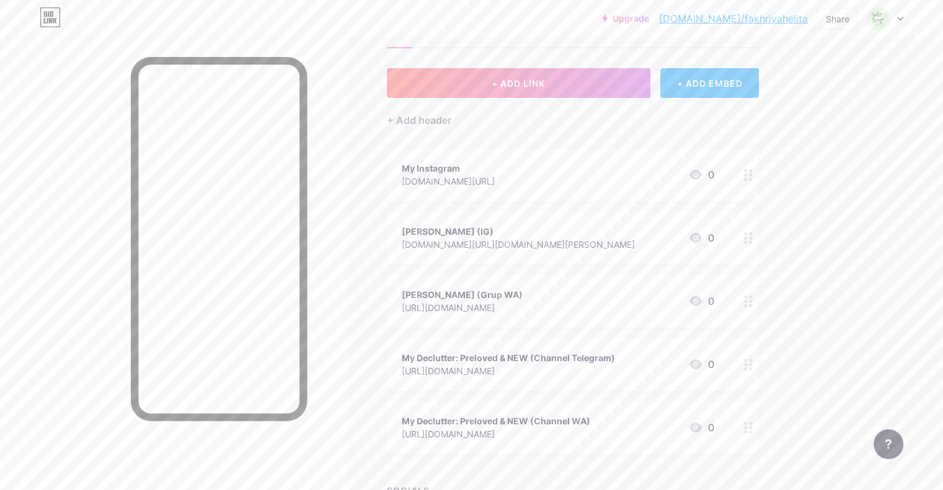
scroll to position [42, 0]
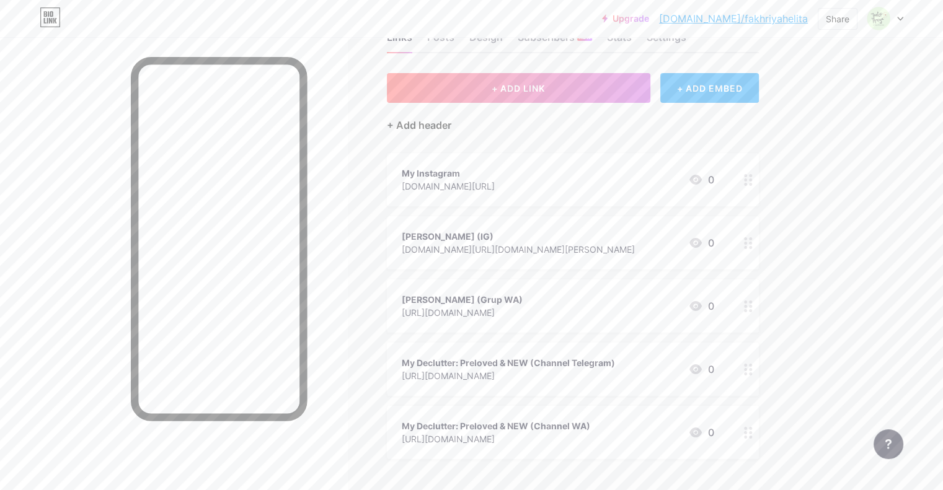
click at [451, 120] on div "+ Add header" at bounding box center [419, 125] width 64 height 15
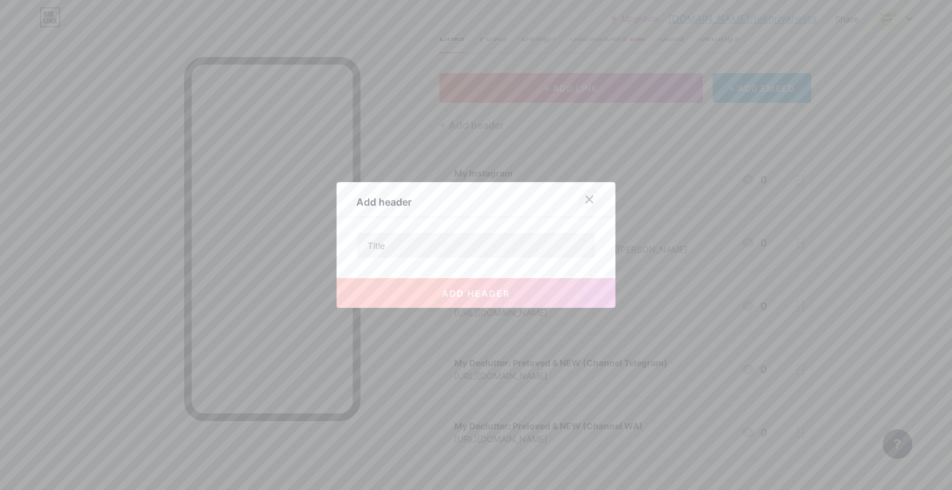
click at [585, 196] on icon at bounding box center [590, 200] width 10 height 10
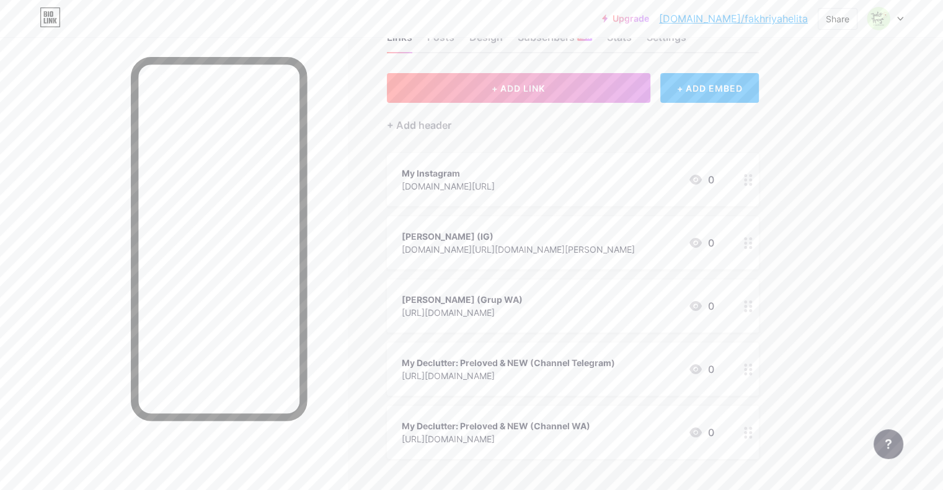
scroll to position [0, 0]
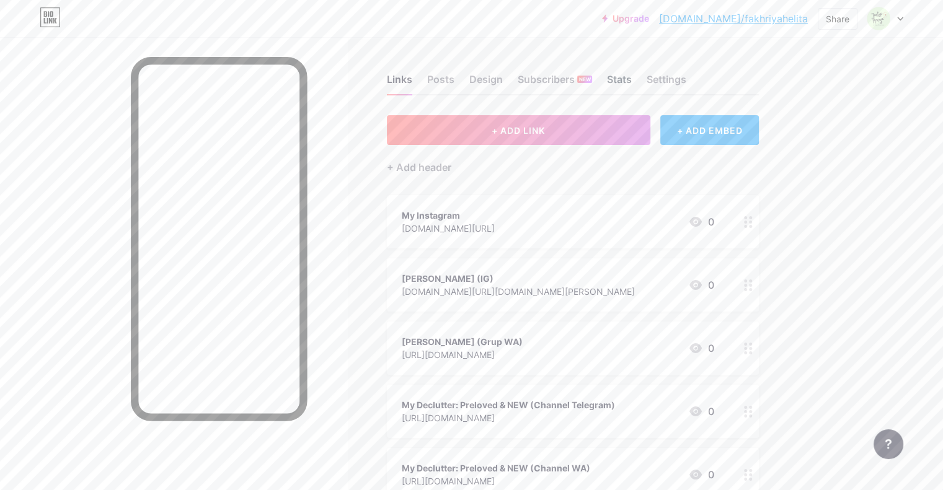
click at [632, 81] on div "Stats" at bounding box center [619, 83] width 25 height 22
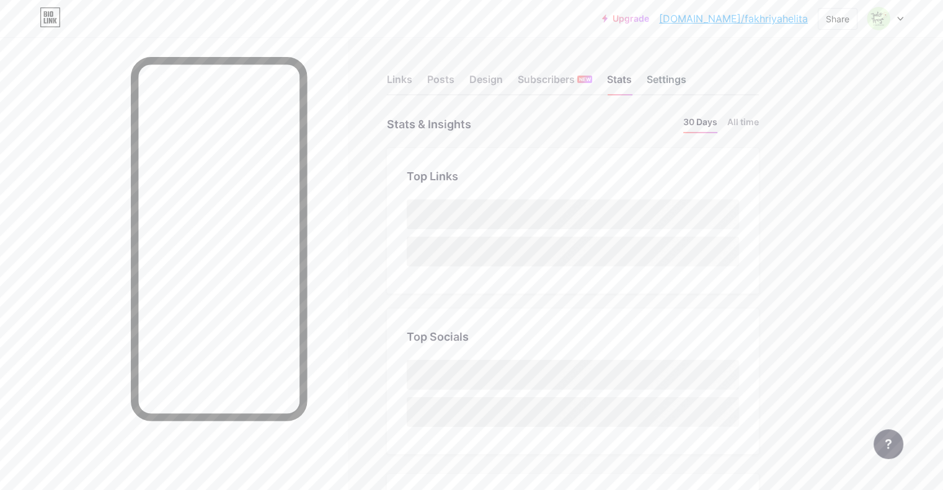
click at [686, 86] on div "Settings" at bounding box center [667, 83] width 40 height 22
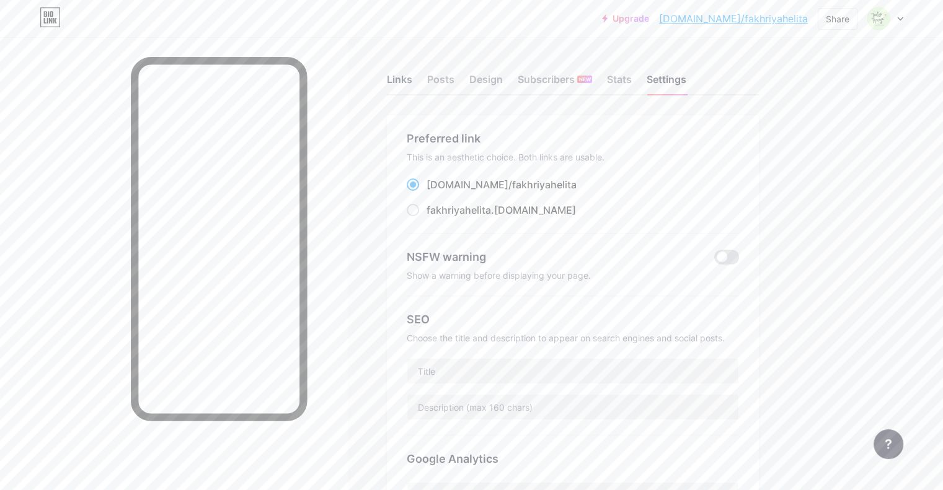
click at [412, 74] on div "Links" at bounding box center [399, 83] width 25 height 22
